Goal: Information Seeking & Learning: Find specific fact

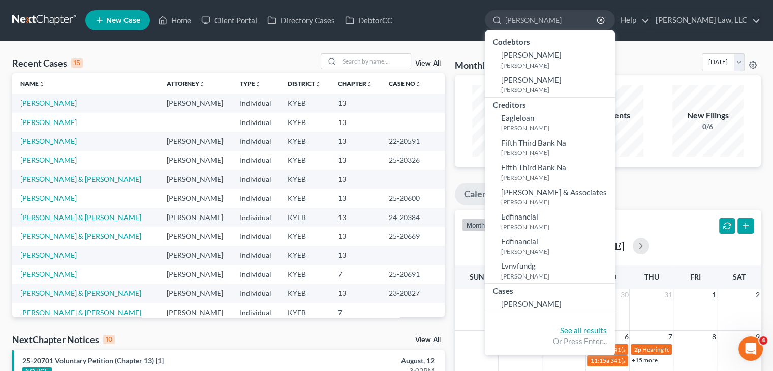
type input "[PERSON_NAME]"
click at [567, 326] on link "See all results" at bounding box center [583, 330] width 47 height 9
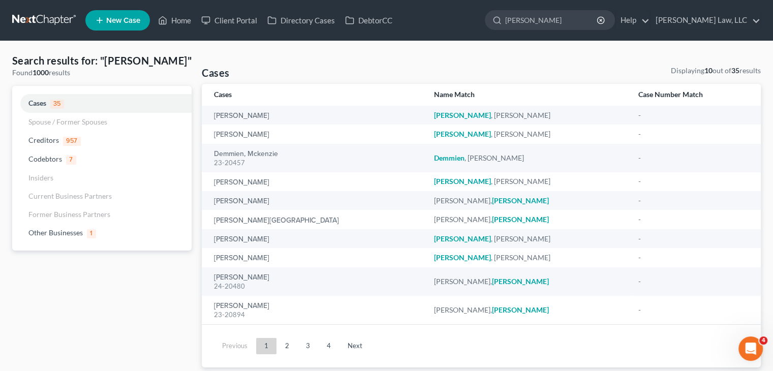
drag, startPoint x: 531, startPoint y: 23, endPoint x: 435, endPoint y: 23, distance: 96.0
click at [435, 23] on ul "New Case Home Client Portal Directory Cases DebtorCC demoss - No Result - Codeb…" at bounding box center [422, 20] width 675 height 26
paste input "24-12082"
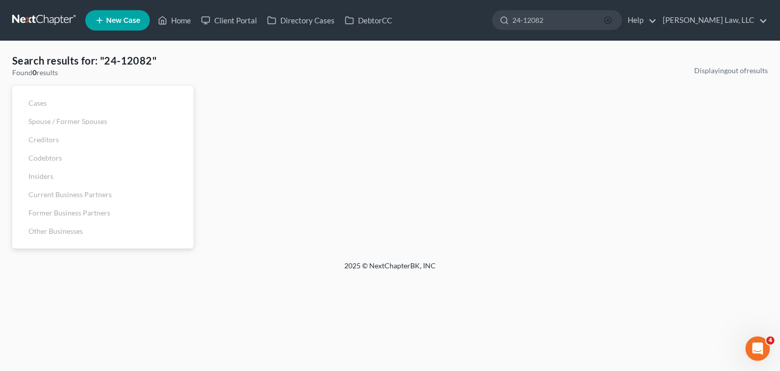
type input "24-12082"
click at [606, 21] on icon "button" at bounding box center [608, 20] width 8 height 8
click at [530, 17] on input "search" at bounding box center [558, 20] width 93 height 19
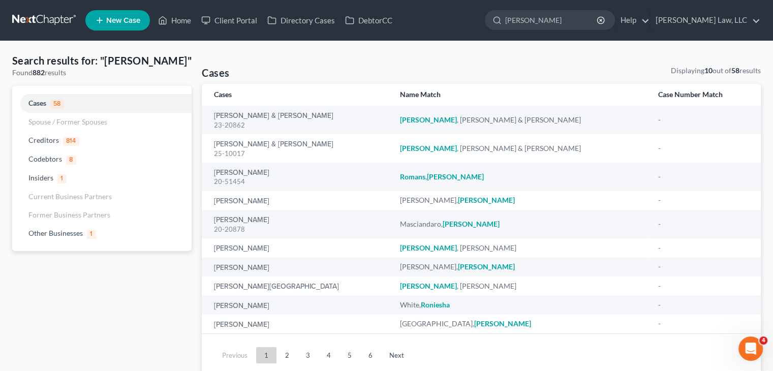
type input "rowe"
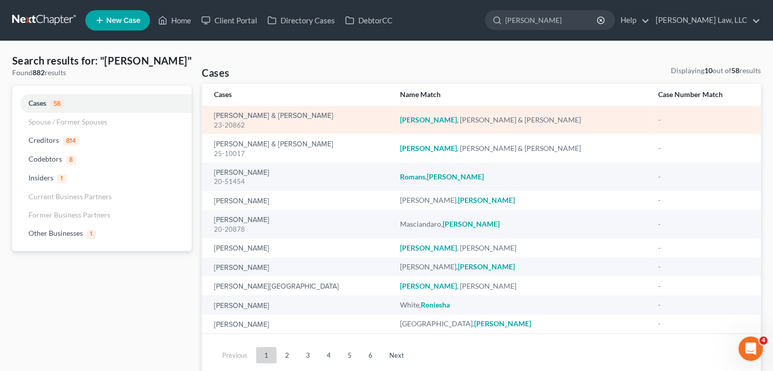
click at [276, 110] on div "Rowe, William & Alysse 23-20862" at bounding box center [299, 120] width 170 height 20
click at [275, 115] on link "Rowe, William & Alysse" at bounding box center [273, 115] width 119 height 7
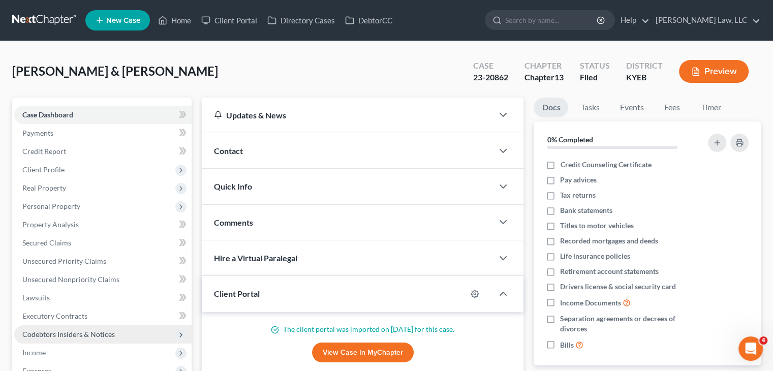
scroll to position [283, 0]
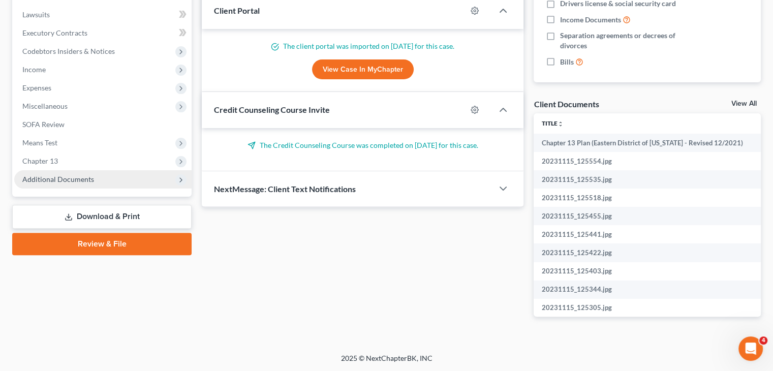
click at [74, 181] on span "Additional Documents" at bounding box center [58, 179] width 72 height 9
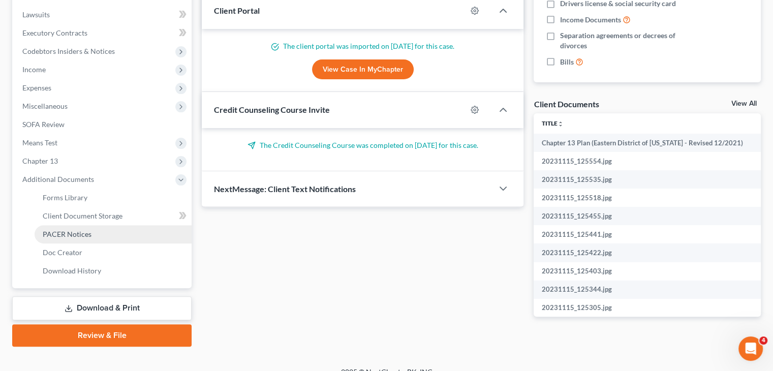
click at [75, 230] on span "PACER Notices" at bounding box center [67, 234] width 49 height 9
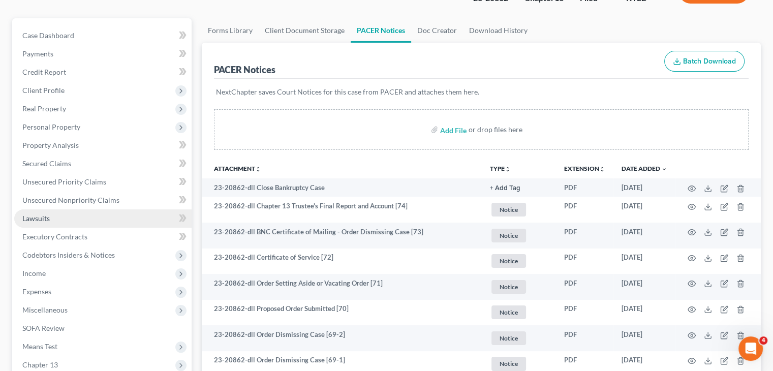
click at [53, 216] on link "Lawsuits" at bounding box center [102, 218] width 177 height 18
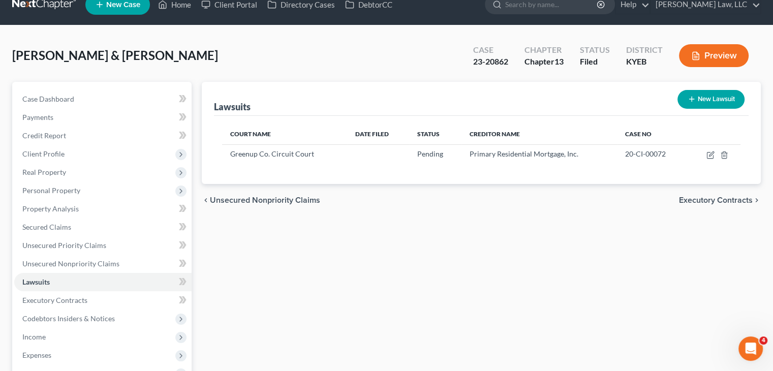
scroll to position [16, 0]
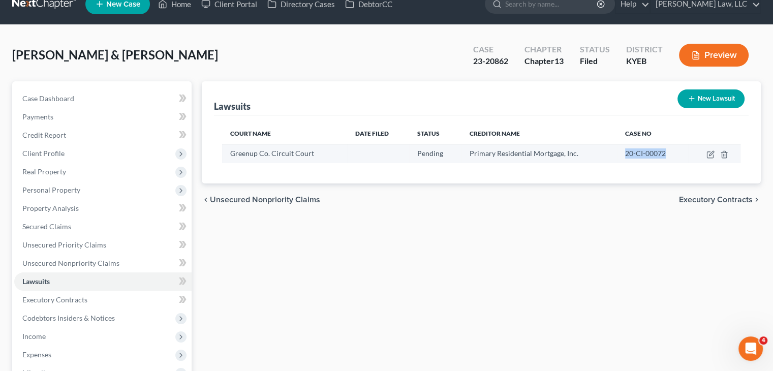
drag, startPoint x: 662, startPoint y: 153, endPoint x: 624, endPoint y: 155, distance: 38.1
click at [625, 155] on span "20-CI-00072" at bounding box center [645, 153] width 41 height 9
copy span "20-CI-00072"
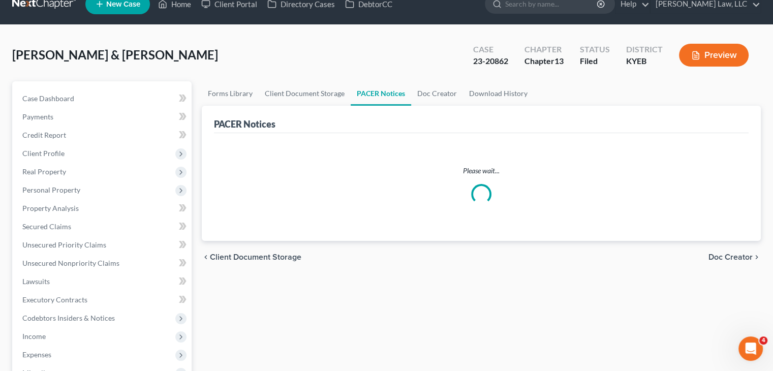
scroll to position [79, 0]
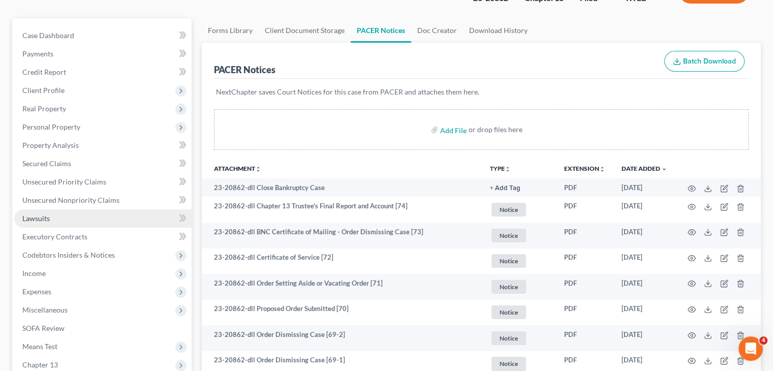
click at [40, 219] on span "Lawsuits" at bounding box center [35, 218] width 27 height 9
